Goal: Information Seeking & Learning: Learn about a topic

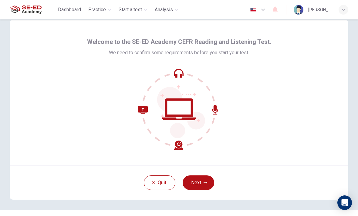
scroll to position [11, 0]
click at [198, 183] on button "Next" at bounding box center [199, 183] width 32 height 15
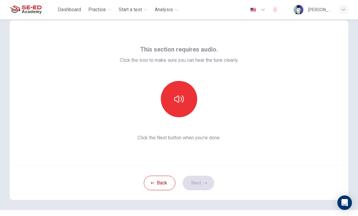
click at [175, 88] on button "button" at bounding box center [179, 99] width 36 height 36
click at [328, 96] on div "This section requires audio. Click the icon to make sure you can hear the tune …" at bounding box center [179, 93] width 339 height 146
click at [205, 181] on button "Next" at bounding box center [199, 183] width 32 height 15
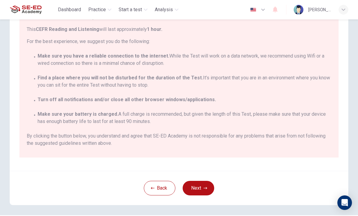
scroll to position [82, 0]
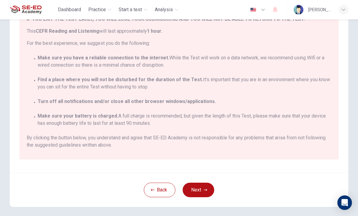
click at [200, 189] on button "Next" at bounding box center [199, 190] width 32 height 15
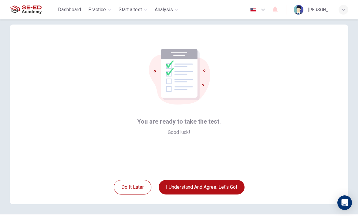
scroll to position [6, 0]
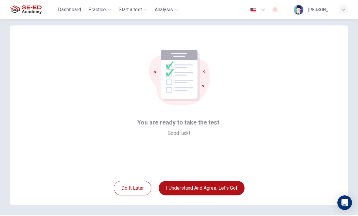
click at [229, 187] on button "I understand and agree. Let’s go!" at bounding box center [202, 188] width 86 height 15
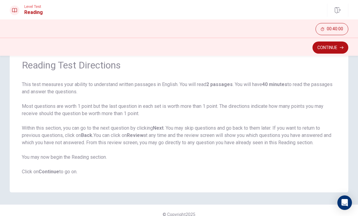
scroll to position [25, 0]
click at [336, 50] on button "Continue" at bounding box center [331, 48] width 36 height 12
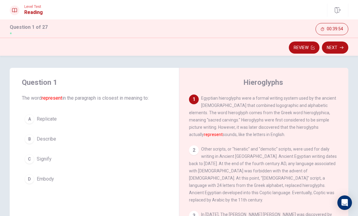
scroll to position [18, 0]
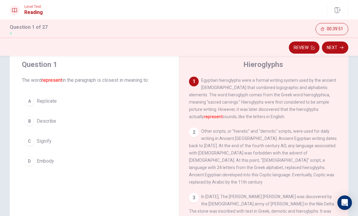
click at [283, 111] on span "Egyptian hieroglyphs were a formal writing system used by the ancient [DEMOGRAP…" at bounding box center [262, 98] width 147 height 41
click at [264, 144] on div "2 Other scripts, or "hieratic" and "demotic" scripts, were used for daily writi…" at bounding box center [264, 157] width 150 height 58
click at [36, 120] on button "B Describe" at bounding box center [94, 121] width 145 height 15
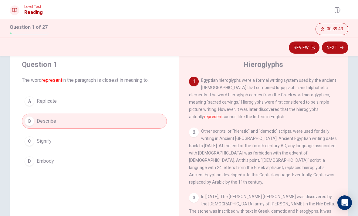
click at [338, 51] on button "Next" at bounding box center [335, 48] width 26 height 12
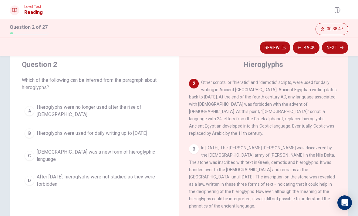
scroll to position [49, 0]
click at [46, 107] on span "Hieroglyphs were no longer used after the rise of [DEMOGRAPHIC_DATA]" at bounding box center [100, 111] width 127 height 15
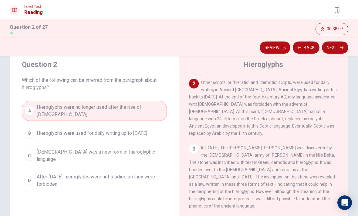
click at [33, 130] on button "B Hieroglyphs were used for daily writing up to [DATE]" at bounding box center [94, 133] width 145 height 15
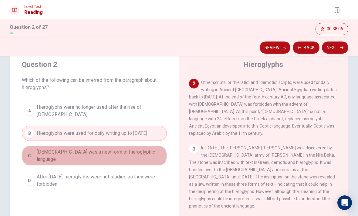
click at [47, 153] on span "[DEMOGRAPHIC_DATA] was a new form of hieroglyphic language" at bounding box center [100, 156] width 127 height 15
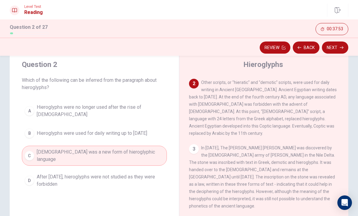
click at [36, 133] on button "B Hieroglyphs were used for daily writing up to [DATE]" at bounding box center [94, 133] width 145 height 15
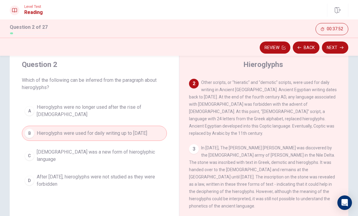
click at [38, 111] on span "Hieroglyphs were no longer used after the rise of [DEMOGRAPHIC_DATA]" at bounding box center [100, 111] width 127 height 15
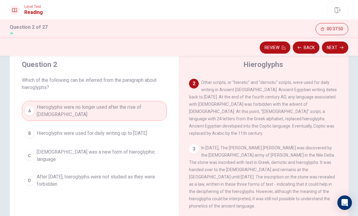
click at [335, 49] on button "Next" at bounding box center [335, 48] width 26 height 12
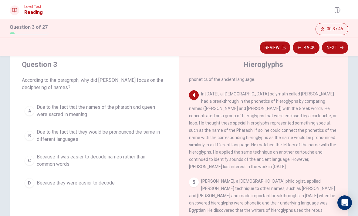
scroll to position [176, 0]
click at [52, 133] on span "Due to the fact that they would be pronounced the same in different languages" at bounding box center [100, 136] width 127 height 15
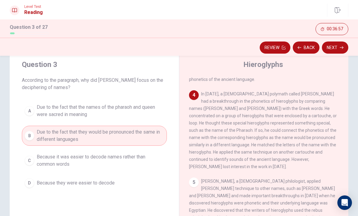
click at [42, 113] on span "Due to the fact that the names of the pharaoh and queen were sacred in meaning" at bounding box center [100, 111] width 127 height 15
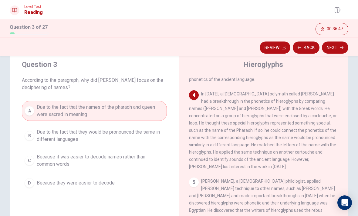
click at [337, 50] on button "Next" at bounding box center [335, 48] width 26 height 12
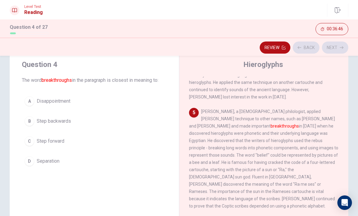
scroll to position [249, 0]
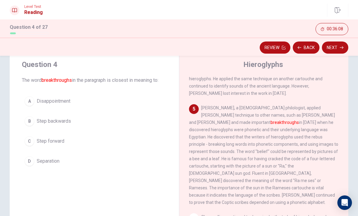
click at [34, 141] on div "C" at bounding box center [30, 142] width 10 height 10
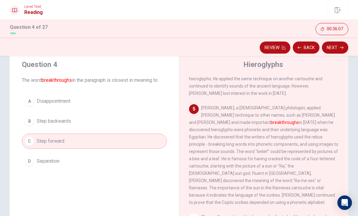
click at [335, 51] on button "Next" at bounding box center [335, 48] width 26 height 12
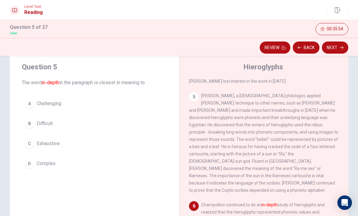
scroll to position [15, 0]
click at [80, 167] on button "D Complex" at bounding box center [94, 164] width 145 height 15
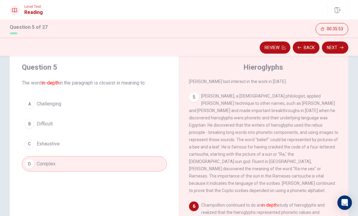
click at [337, 49] on button "Next" at bounding box center [335, 48] width 26 height 12
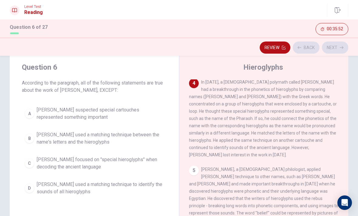
scroll to position [181, 0]
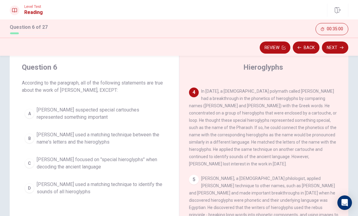
click at [42, 159] on span "[PERSON_NAME] focused on "special hieroglyphs" when decoding the ancient langua…" at bounding box center [100, 163] width 127 height 15
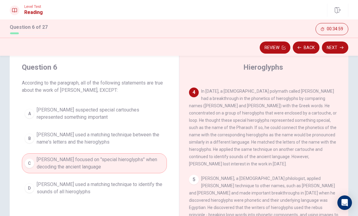
click at [346, 45] on button "Next" at bounding box center [335, 48] width 26 height 12
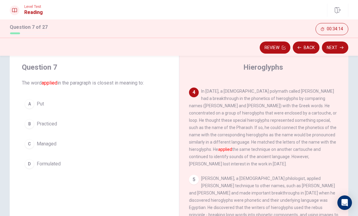
click at [38, 104] on span "Put" at bounding box center [40, 103] width 7 height 7
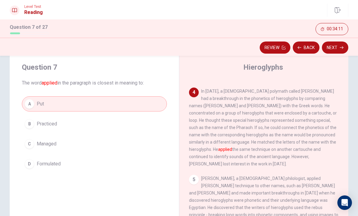
click at [338, 51] on button "Next" at bounding box center [335, 48] width 26 height 12
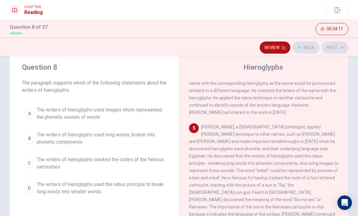
scroll to position [249, 0]
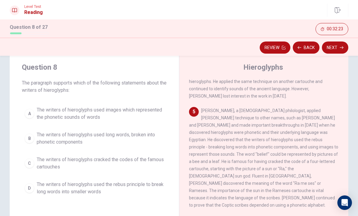
click at [70, 112] on span "The writers of hieroglyphs used images which represented the phonetic sounds of…" at bounding box center [100, 114] width 127 height 15
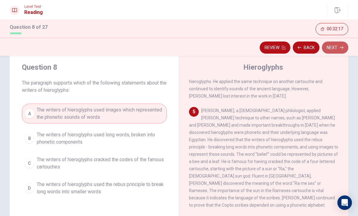
click at [340, 47] on icon "button" at bounding box center [342, 48] width 4 height 4
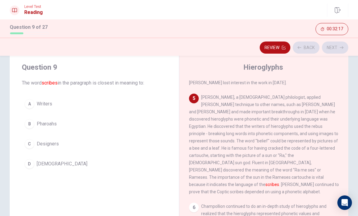
scroll to position [264, 0]
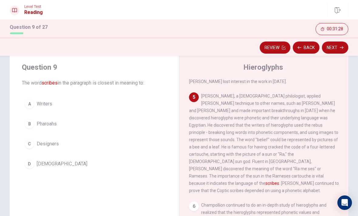
click at [38, 102] on span "Writers" at bounding box center [44, 103] width 15 height 7
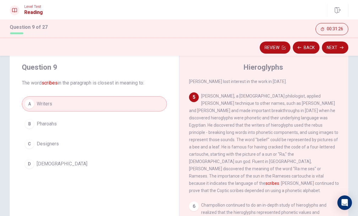
click at [337, 50] on button "Next" at bounding box center [335, 48] width 26 height 12
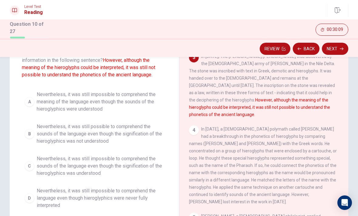
scroll to position [46, 0]
click at [50, 192] on span "Nevertheless, it was still impossible to comprehend the language even though hi…" at bounding box center [100, 199] width 127 height 22
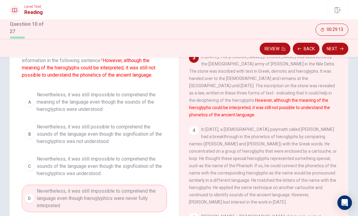
click at [61, 167] on span "Nevertheless, it was still impossible to comprehend the sounds of the language …" at bounding box center [100, 167] width 127 height 22
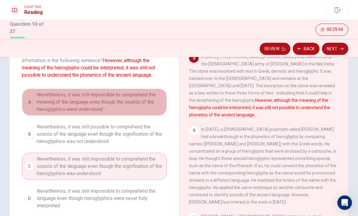
click at [46, 111] on span "Nevertheless, it was still impossible to comprehend the meaning of the language…" at bounding box center [100, 102] width 127 height 22
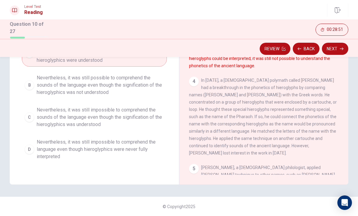
scroll to position [94, 0]
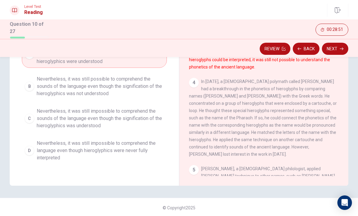
click at [71, 118] on span "Nevertheless, it was still impossible to comprehend the sounds of the language …" at bounding box center [100, 119] width 127 height 22
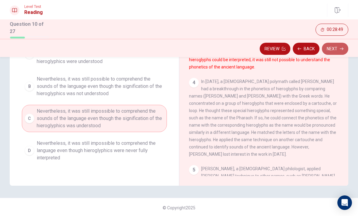
click at [332, 50] on button "Next" at bounding box center [335, 49] width 26 height 12
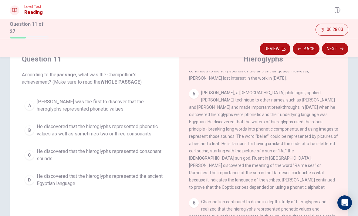
scroll to position [259, 0]
click at [48, 104] on span "[PERSON_NAME] was the first to discover that the hieroglyphs represented phonet…" at bounding box center [100, 105] width 127 height 15
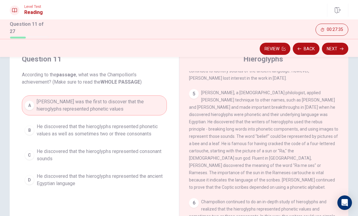
click at [344, 43] on button "Next" at bounding box center [335, 49] width 26 height 12
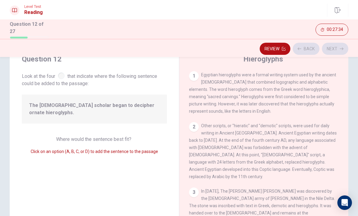
scroll to position [271, 0]
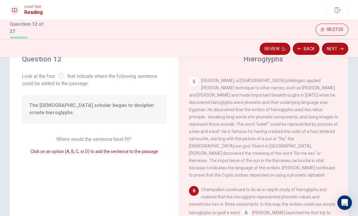
click at [309, 47] on button "Back" at bounding box center [306, 49] width 27 height 12
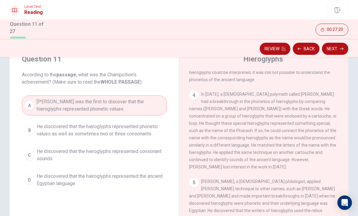
scroll to position [170, 0]
click at [332, 45] on button "Next" at bounding box center [335, 49] width 26 height 12
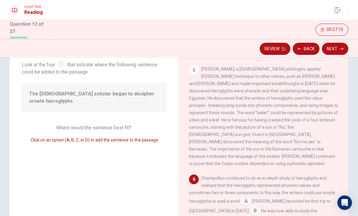
scroll to position [36, 0]
click at [241, 198] on input at bounding box center [246, 203] width 10 height 10
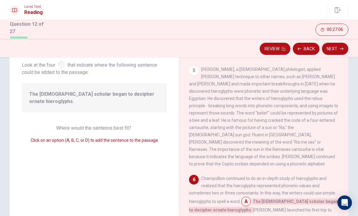
click at [241, 198] on input at bounding box center [246, 203] width 10 height 10
click at [194, 175] on div "6" at bounding box center [194, 180] width 10 height 10
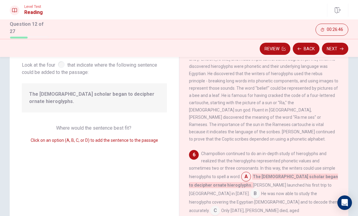
scroll to position [296, 0]
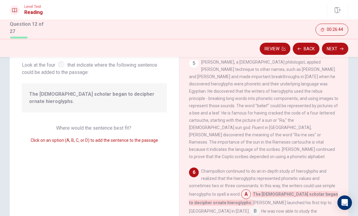
click at [260, 207] on input at bounding box center [255, 212] width 10 height 10
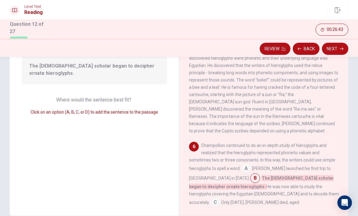
scroll to position [64, 0]
click at [241, 164] on input at bounding box center [246, 169] width 10 height 10
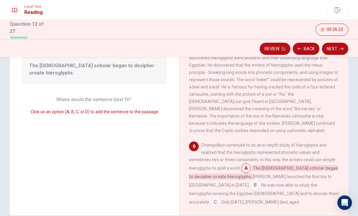
click at [220, 198] on input at bounding box center [215, 203] width 10 height 10
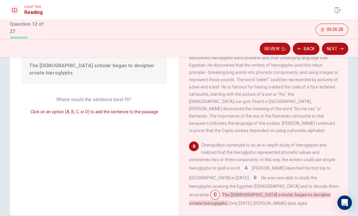
click at [241, 164] on input at bounding box center [246, 169] width 10 height 10
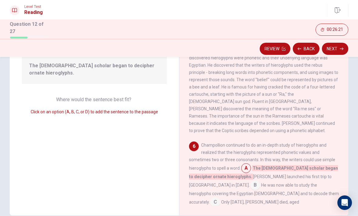
click at [336, 48] on button "Next" at bounding box center [335, 49] width 26 height 12
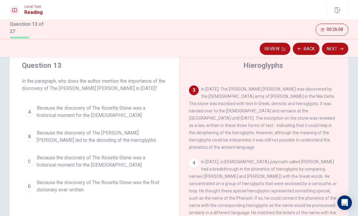
scroll to position [109, 0]
click at [36, 135] on button "B Because the discovery of The [PERSON_NAME] [PERSON_NAME] led to the decoding …" at bounding box center [94, 137] width 145 height 20
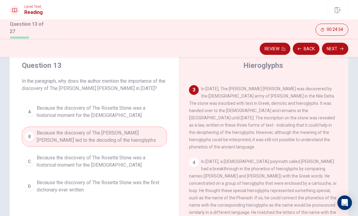
click at [332, 46] on button "Next" at bounding box center [335, 49] width 26 height 12
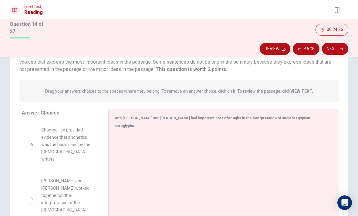
scroll to position [52, 0]
click at [262, 117] on span "Both [PERSON_NAME] and [PERSON_NAME] had important breakthroughs in the interpr…" at bounding box center [212, 123] width 197 height 12
click at [298, 90] on strong "VIEW TEXT." at bounding box center [302, 92] width 23 height 5
click at [295, 90] on strong "VIEW TEXT." at bounding box center [302, 92] width 23 height 5
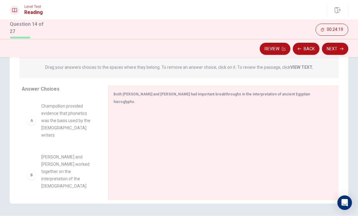
scroll to position [81, 0]
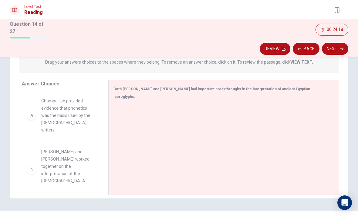
click at [77, 110] on span "Champollion provided evidence that phonetics was the basis used by the [DEMOGRA…" at bounding box center [67, 115] width 53 height 36
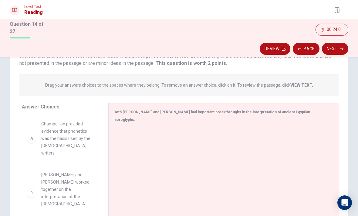
scroll to position [61, 0]
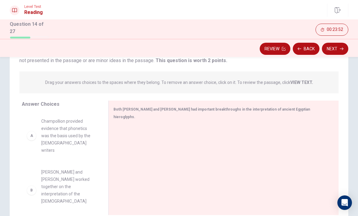
click at [79, 137] on span "Champollion provided evidence that phonetics was the basis used by the [DEMOGRA…" at bounding box center [67, 136] width 53 height 36
click at [33, 186] on div "B" at bounding box center [32, 191] width 10 height 10
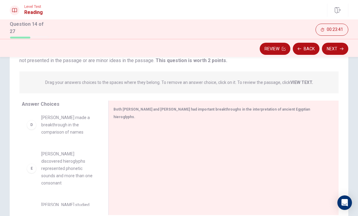
click at [31, 164] on div "E" at bounding box center [32, 169] width 10 height 10
click at [35, 164] on div "E" at bounding box center [32, 169] width 10 height 10
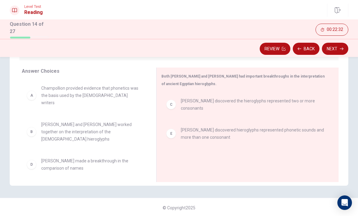
scroll to position [0, 0]
click at [271, 50] on button "Review" at bounding box center [275, 49] width 31 height 12
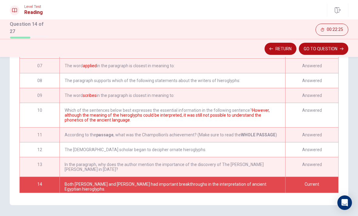
scroll to position [93, 0]
click at [283, 49] on button "Return" at bounding box center [281, 49] width 32 height 12
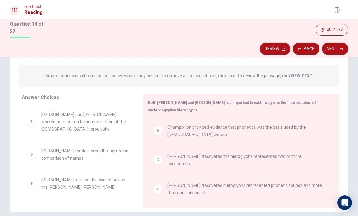
scroll to position [67, 0]
click at [339, 45] on button "Next" at bounding box center [335, 49] width 26 height 12
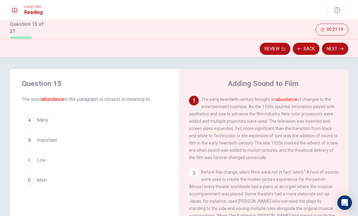
scroll to position [0, 0]
click at [66, 142] on button "B Important" at bounding box center [94, 140] width 145 height 15
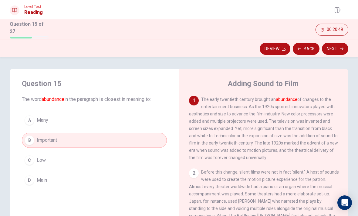
click at [335, 48] on button "Next" at bounding box center [335, 49] width 26 height 12
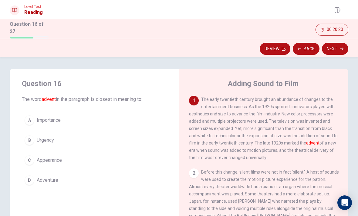
click at [63, 160] on button "C Appearance" at bounding box center [94, 160] width 145 height 15
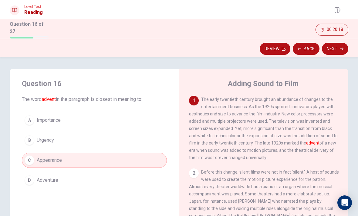
click at [333, 52] on button "Next" at bounding box center [335, 49] width 26 height 12
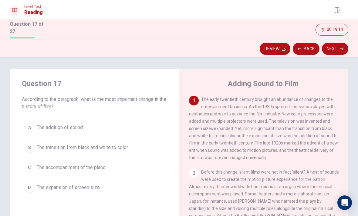
click at [105, 147] on span "The transition from black and white to color" at bounding box center [82, 147] width 91 height 7
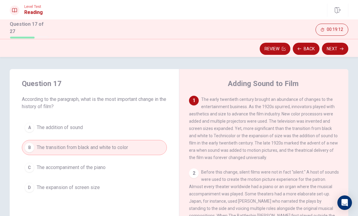
click at [338, 50] on button "Next" at bounding box center [335, 49] width 26 height 12
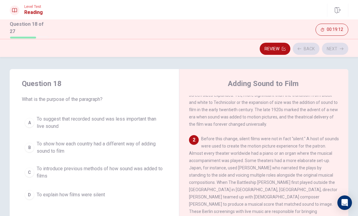
scroll to position [45, 0]
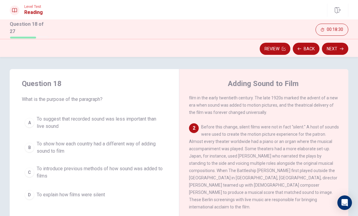
click at [91, 175] on span "To introduce previous methods of how sound was added to films" at bounding box center [100, 172] width 127 height 15
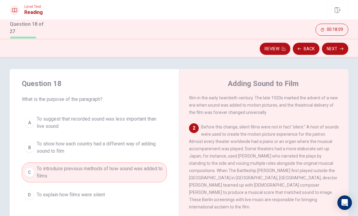
click at [341, 47] on icon "button" at bounding box center [342, 49] width 4 height 4
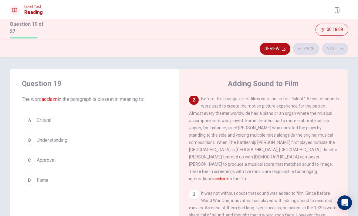
scroll to position [76, 0]
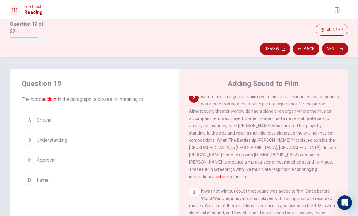
click at [44, 160] on span "Approval" at bounding box center [46, 160] width 19 height 7
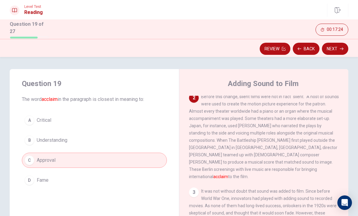
click at [338, 53] on button "Next" at bounding box center [335, 49] width 26 height 12
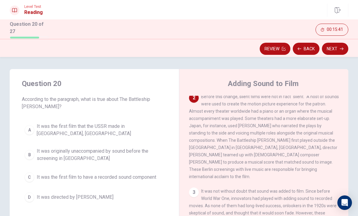
click at [52, 126] on span "It was the first film that the USSR made in [GEOGRAPHIC_DATA], [GEOGRAPHIC_DATA]" at bounding box center [100, 130] width 127 height 15
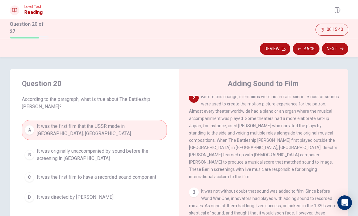
click at [331, 53] on button "Next" at bounding box center [335, 49] width 26 height 12
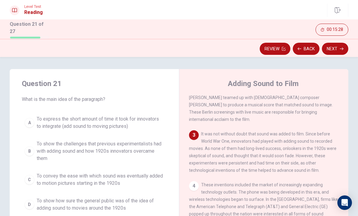
scroll to position [133, 0]
click at [148, 152] on span "To show the challenges that previous experimentalists had with adding sound and…" at bounding box center [100, 152] width 127 height 22
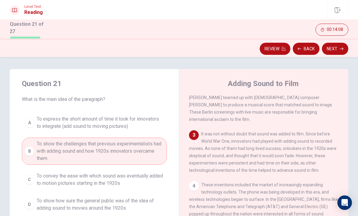
click at [337, 49] on button "Next" at bounding box center [335, 49] width 26 height 12
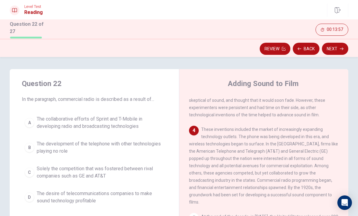
scroll to position [188, 0]
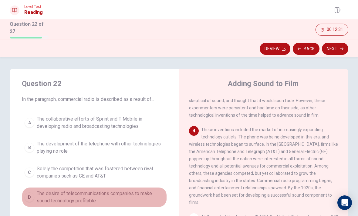
click at [111, 196] on span "The desire of telecommunications companies to make sound technology profitable" at bounding box center [100, 197] width 127 height 15
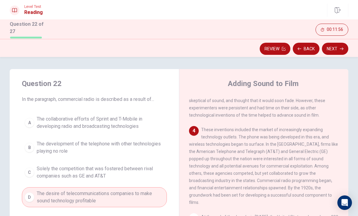
click at [110, 174] on span "Solely the competition that was fostered between rival companies such as GE and…" at bounding box center [100, 172] width 127 height 15
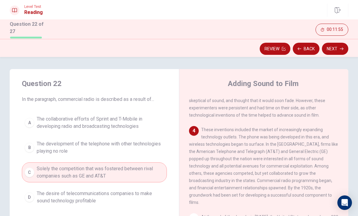
click at [332, 47] on button "Next" at bounding box center [335, 49] width 26 height 12
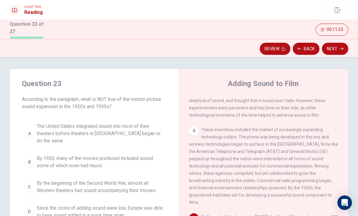
click at [311, 46] on button "Back" at bounding box center [306, 49] width 27 height 12
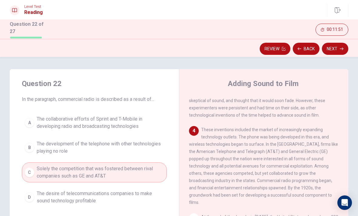
click at [338, 49] on button "Next" at bounding box center [335, 49] width 26 height 12
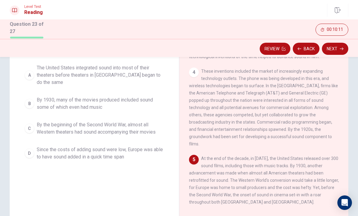
scroll to position [57, 0]
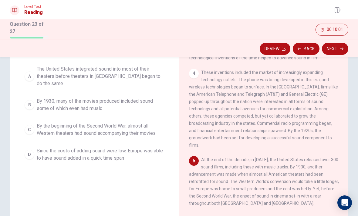
click at [138, 124] on span "By the beginning of the Second World War, almost all Western theaters had sound…" at bounding box center [100, 130] width 127 height 15
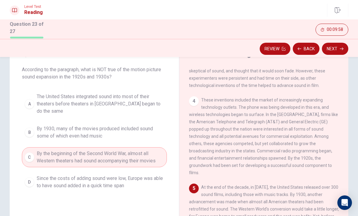
scroll to position [30, 0]
click at [122, 126] on span "By 1930, many of the movies produced included sound some of which even had music" at bounding box center [100, 132] width 127 height 15
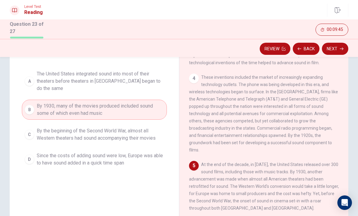
scroll to position [53, 0]
click at [137, 155] on span "Since the costs of adding sound were low, Europe was able to have sound added i…" at bounding box center [100, 159] width 127 height 15
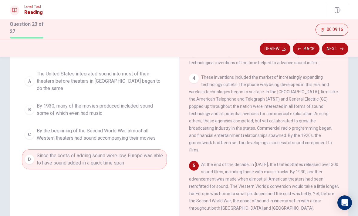
click at [341, 45] on button "Next" at bounding box center [335, 49] width 26 height 12
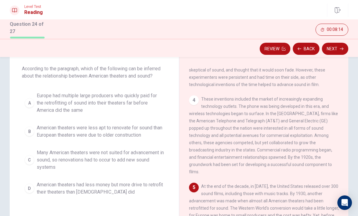
scroll to position [31, 0]
click at [68, 163] on span "Many American theaters were not suited for advancement in sound, so renovations…" at bounding box center [100, 160] width 127 height 22
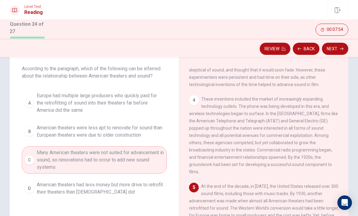
click at [76, 133] on span "American theaters were less apt to renovate for sound than European theaters we…" at bounding box center [100, 131] width 127 height 15
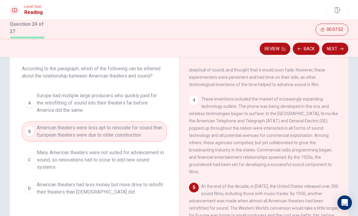
click at [67, 102] on span "Europe had multiple large producers who quickly paid for the retrofitting of so…" at bounding box center [100, 103] width 127 height 22
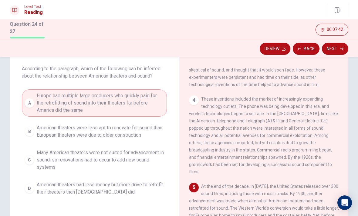
click at [72, 187] on span "American theaters had less money but more drive to retrofit their theaters than…" at bounding box center [100, 189] width 127 height 15
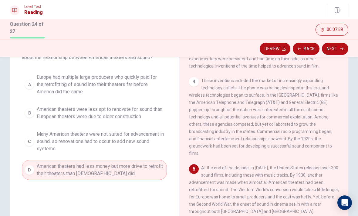
scroll to position [49, 0]
click at [343, 46] on button "Next" at bounding box center [335, 49] width 26 height 12
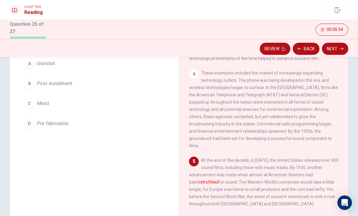
scroll to position [55, 0]
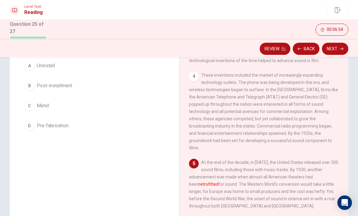
click at [313, 47] on button "Back" at bounding box center [306, 49] width 27 height 12
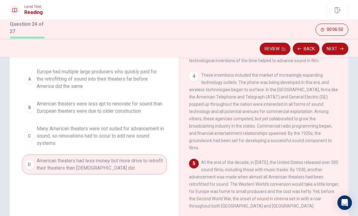
click at [38, 81] on span "Europe had multiple large producers who quickly paid for the retrofitting of so…" at bounding box center [100, 79] width 127 height 22
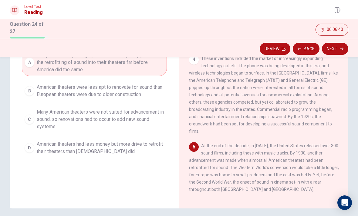
scroll to position [71, 0]
click at [47, 121] on span "Many American theaters were not suited for advancement in sound, so renovations…" at bounding box center [100, 120] width 127 height 22
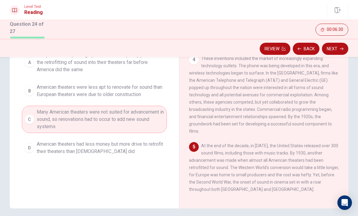
click at [333, 46] on button "Next" at bounding box center [335, 49] width 26 height 12
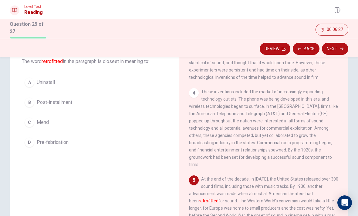
scroll to position [38, 0]
click at [54, 121] on button "C Mend" at bounding box center [94, 122] width 145 height 15
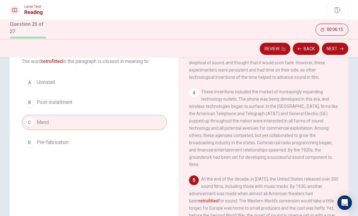
click at [335, 49] on button "Next" at bounding box center [335, 49] width 26 height 12
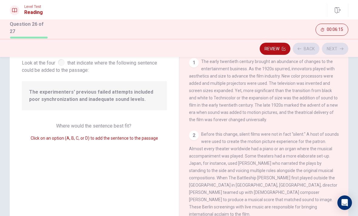
scroll to position [104, 0]
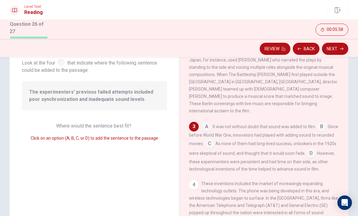
click at [303, 46] on button "Back" at bounding box center [306, 49] width 27 height 12
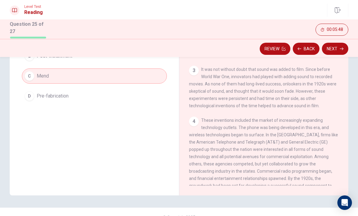
scroll to position [118, 0]
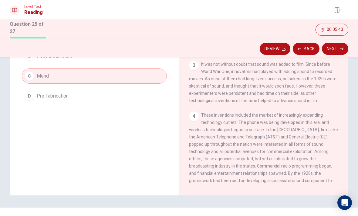
click at [326, 47] on button "Next" at bounding box center [335, 49] width 26 height 12
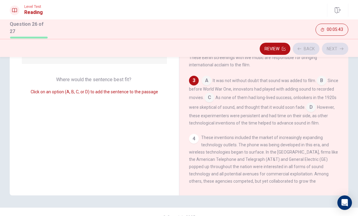
scroll to position [104, 0]
click at [312, 43] on button "Back" at bounding box center [306, 49] width 27 height 12
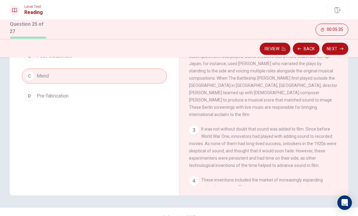
scroll to position [56, 0]
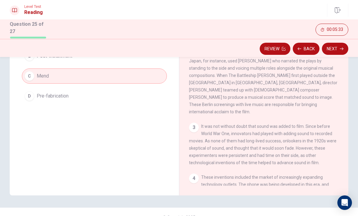
click at [340, 51] on button "Next" at bounding box center [335, 49] width 26 height 12
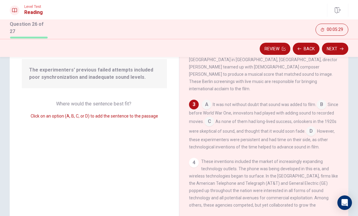
scroll to position [60, 0]
click at [316, 127] on input at bounding box center [311, 132] width 10 height 10
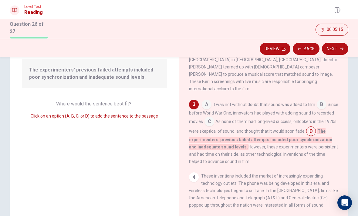
click at [214, 117] on input at bounding box center [210, 122] width 10 height 10
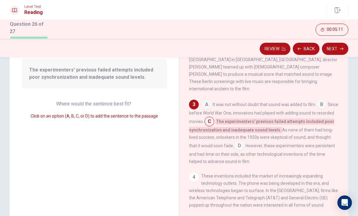
click at [336, 47] on button "Next" at bounding box center [335, 49] width 26 height 12
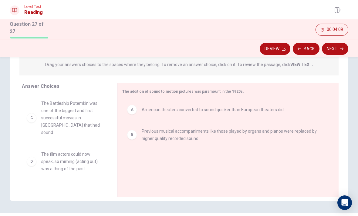
scroll to position [74, 0]
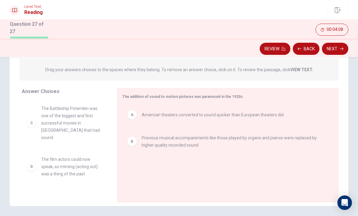
click at [134, 140] on div "B" at bounding box center [132, 142] width 10 height 10
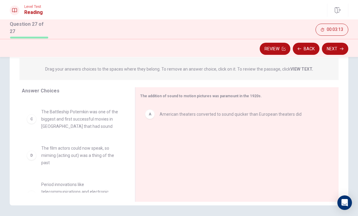
scroll to position [74, 0]
click at [222, 116] on span "American theaters converted to sound quicker than European theaters did" at bounding box center [231, 114] width 142 height 7
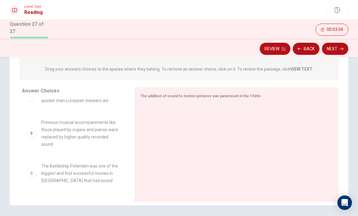
scroll to position [15, 0]
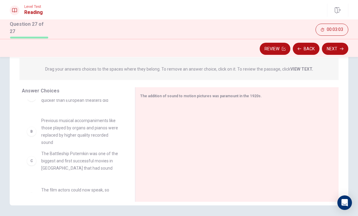
click at [98, 134] on div "A American theaters converted to sound quicker than European theaters did C The…" at bounding box center [74, 131] width 104 height 93
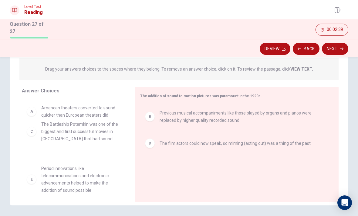
scroll to position [0, 0]
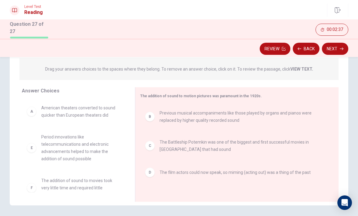
click at [336, 50] on button "Next" at bounding box center [335, 49] width 26 height 12
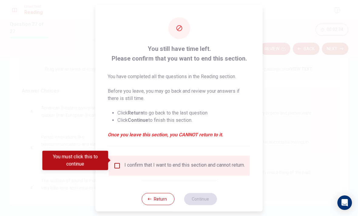
click at [119, 162] on input "You must click this to continue" at bounding box center [117, 165] width 7 height 7
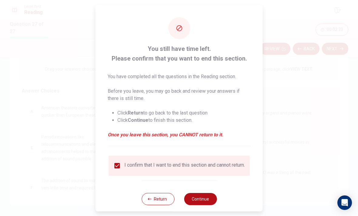
click at [203, 195] on button "Continue" at bounding box center [200, 199] width 33 height 12
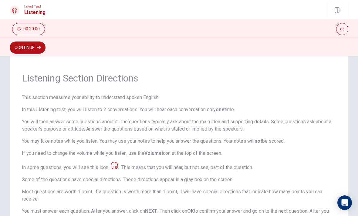
scroll to position [13, 0]
click at [345, 26] on button "button" at bounding box center [342, 29] width 12 height 12
click at [343, 27] on icon "button" at bounding box center [343, 29] width 4 height 4
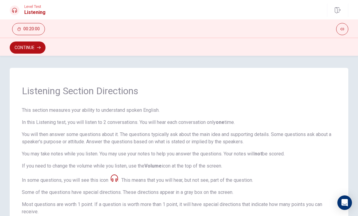
scroll to position [0, 0]
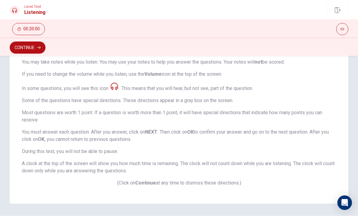
click at [27, 49] on button "Continue" at bounding box center [28, 48] width 36 height 12
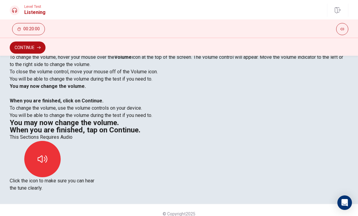
scroll to position [22, 0]
click at [47, 156] on icon "button" at bounding box center [43, 159] width 10 height 7
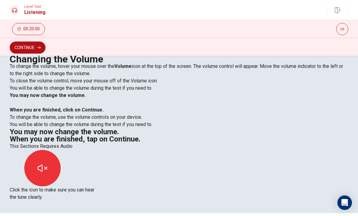
scroll to position [12, 0]
click at [47, 165] on icon "button" at bounding box center [43, 168] width 10 height 7
click at [47, 164] on icon "button" at bounding box center [43, 169] width 10 height 10
click at [21, 47] on button "Continue" at bounding box center [28, 48] width 36 height 12
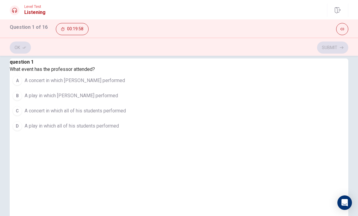
scroll to position [9, 0]
click at [109, 84] on span "A concert in which [PERSON_NAME] performed" at bounding box center [75, 80] width 100 height 7
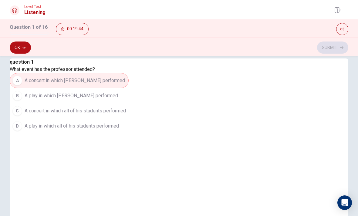
click at [21, 47] on button "Ok" at bounding box center [20, 48] width 21 height 12
click at [336, 46] on button "Submit" at bounding box center [332, 48] width 31 height 12
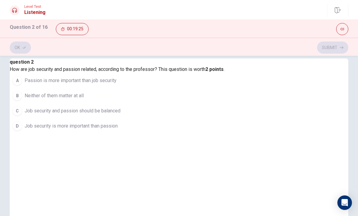
click at [116, 119] on button "C Job security and passion should be balanced" at bounding box center [117, 111] width 215 height 15
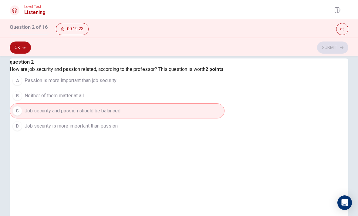
click at [23, 45] on button "Ok" at bounding box center [20, 48] width 21 height 12
click at [332, 48] on button "Submit" at bounding box center [332, 48] width 31 height 12
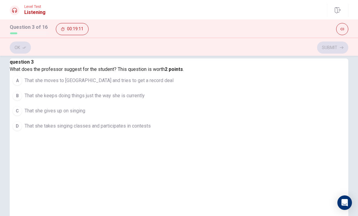
click at [151, 130] on span "That she takes singing classes and participates in contests" at bounding box center [88, 126] width 126 height 7
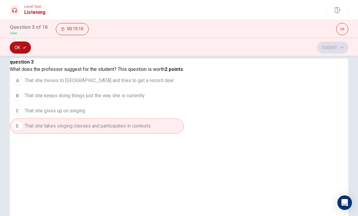
click at [20, 45] on button "Ok" at bounding box center [20, 48] width 21 height 12
click at [335, 46] on button "Submit" at bounding box center [332, 48] width 31 height 12
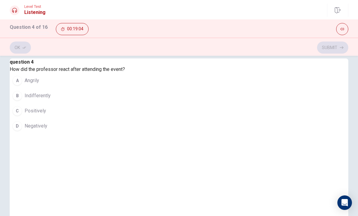
click at [125, 119] on button "C Positively" at bounding box center [67, 111] width 115 height 15
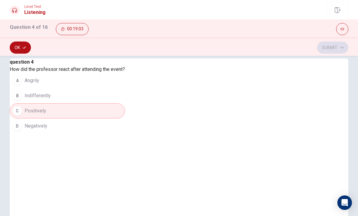
click at [25, 49] on icon "button" at bounding box center [24, 48] width 4 height 4
click at [333, 47] on button "Submit" at bounding box center [332, 48] width 31 height 12
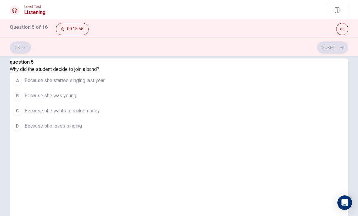
click at [107, 134] on button "D Because she loves singing" at bounding box center [59, 126] width 98 height 15
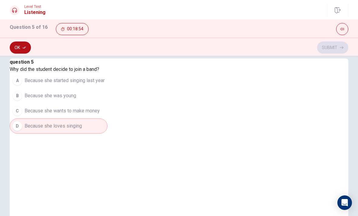
click at [19, 46] on button "Ok" at bounding box center [20, 48] width 21 height 12
click at [335, 48] on button "Submit" at bounding box center [332, 48] width 31 height 12
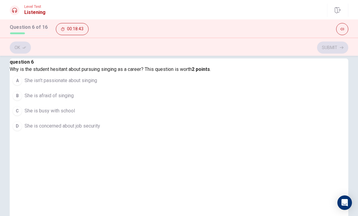
click at [100, 130] on span "She is concerned about job security" at bounding box center [63, 126] width 76 height 7
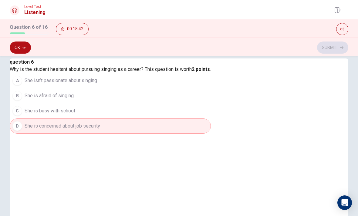
click at [17, 48] on button "Ok" at bounding box center [20, 48] width 21 height 12
click at [333, 50] on button "Submit" at bounding box center [332, 48] width 31 height 12
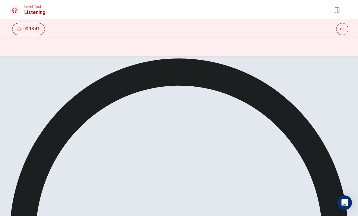
scroll to position [0, 0]
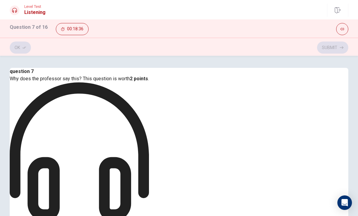
click at [22, 47] on icon "button" at bounding box center [24, 48] width 4 height 4
click at [333, 47] on button "Submit" at bounding box center [332, 48] width 31 height 12
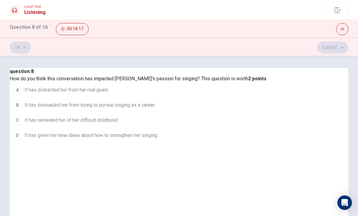
click at [157, 139] on span "It has given her new ideas about how to strengthen her singing" at bounding box center [91, 135] width 133 height 7
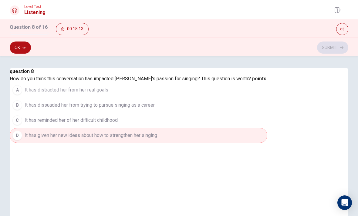
click at [19, 45] on button "Ok" at bounding box center [20, 48] width 21 height 12
click at [336, 49] on button "Submit" at bounding box center [332, 48] width 31 height 12
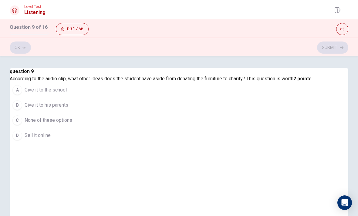
click at [72, 124] on span "None of these options" at bounding box center [49, 120] width 48 height 7
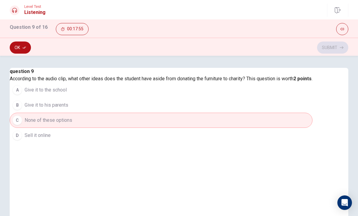
click at [20, 46] on button "Ok" at bounding box center [20, 48] width 21 height 12
click at [333, 51] on button "Submit" at bounding box center [332, 48] width 31 height 12
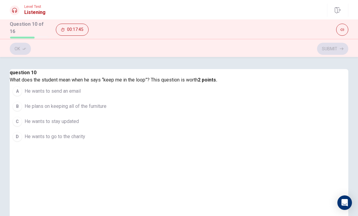
click at [79, 125] on span "He wants to stay updated" at bounding box center [52, 121] width 54 height 7
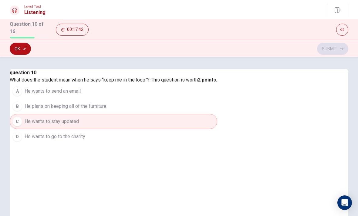
click at [23, 47] on icon "button" at bounding box center [24, 49] width 4 height 4
click at [336, 46] on button "Submit" at bounding box center [332, 49] width 31 height 12
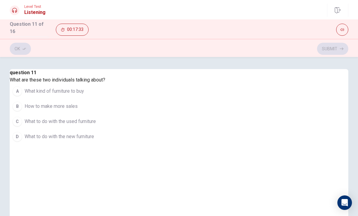
click at [96, 125] on span "What to do with the used furniture" at bounding box center [60, 121] width 71 height 7
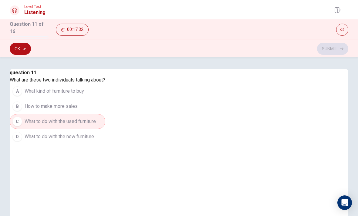
click at [23, 45] on button "Ok" at bounding box center [20, 49] width 21 height 12
click at [332, 46] on button "Submit" at bounding box center [332, 49] width 31 height 12
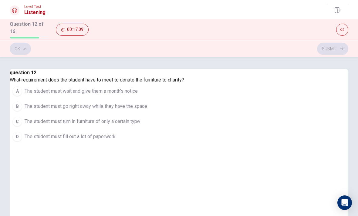
click at [147, 110] on span "The student must go right away while they have the space" at bounding box center [86, 106] width 123 height 7
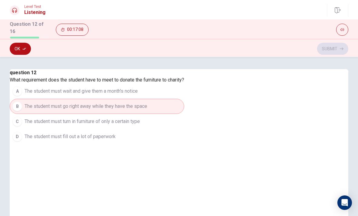
click at [19, 45] on button "Ok" at bounding box center [20, 49] width 21 height 12
click at [334, 52] on button "Submit" at bounding box center [332, 49] width 31 height 12
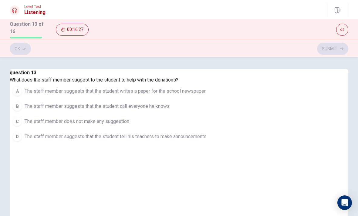
click at [207, 141] on span "The staff member suggests that the student tell his teachers to make announceme…" at bounding box center [116, 136] width 182 height 7
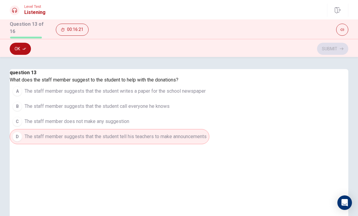
click at [206, 95] on span "The staff member suggests that the student writes a paper for the school newspa…" at bounding box center [115, 91] width 181 height 7
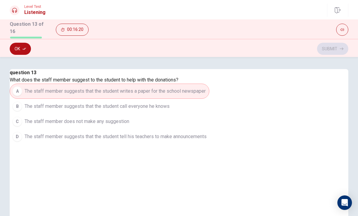
click at [21, 47] on button "Ok" at bounding box center [20, 49] width 21 height 12
click at [328, 46] on button "Submit" at bounding box center [332, 49] width 31 height 12
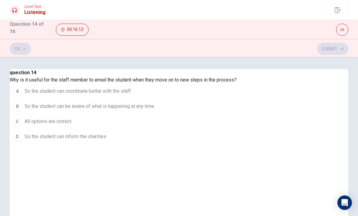
click at [131, 95] on span "So the student can coordinate better with the staff" at bounding box center [78, 91] width 107 height 7
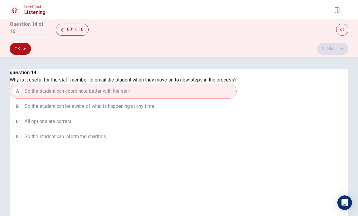
click at [205, 129] on button "C All options are correct" at bounding box center [123, 121] width 227 height 15
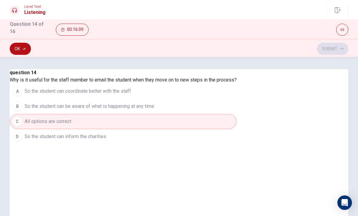
click at [24, 49] on icon "button" at bounding box center [24, 49] width 4 height 4
click at [337, 50] on button "Submit" at bounding box center [332, 49] width 31 height 12
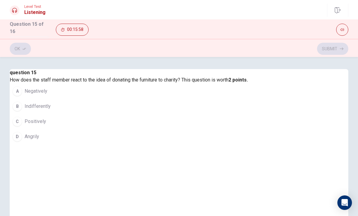
click at [46, 125] on span "Positively" at bounding box center [36, 121] width 22 height 7
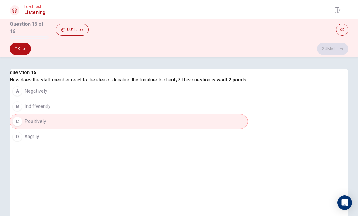
click at [18, 47] on button "Ok" at bounding box center [20, 49] width 21 height 12
click at [339, 47] on button "Submit" at bounding box center [332, 49] width 31 height 12
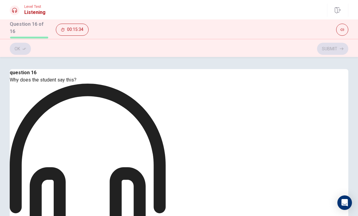
click at [20, 48] on button "Ok" at bounding box center [20, 49] width 21 height 12
click at [337, 47] on button "Submit" at bounding box center [332, 49] width 31 height 12
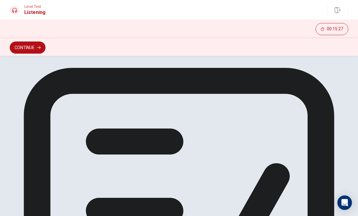
click at [19, 44] on button "Continue" at bounding box center [28, 48] width 36 height 12
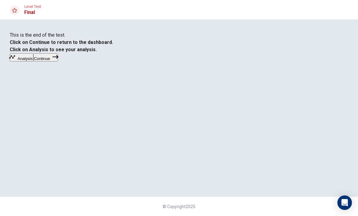
click at [33, 62] on button "Analysis" at bounding box center [22, 57] width 24 height 8
